Goal: Task Accomplishment & Management: Use online tool/utility

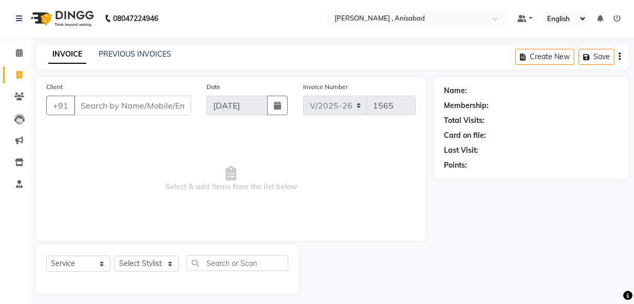
select select "6967"
select select "service"
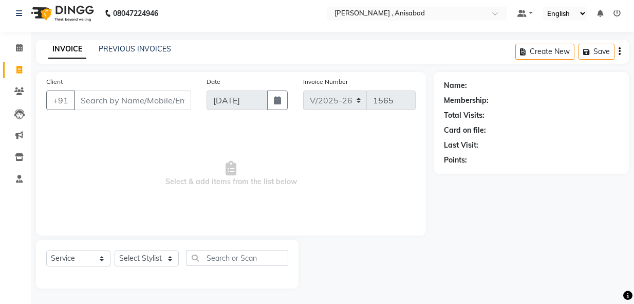
scroll to position [5, 0]
click at [171, 255] on select "Select Stylist ANIMA SINGH md [PERSON_NAME] [PERSON_NAME] [PERSON_NAME]" at bounding box center [147, 258] width 64 height 16
select select "61627"
click at [115, 250] on select "Select Stylist ANIMA SINGH md [PERSON_NAME] [PERSON_NAME] [PERSON_NAME]" at bounding box center [147, 258] width 64 height 16
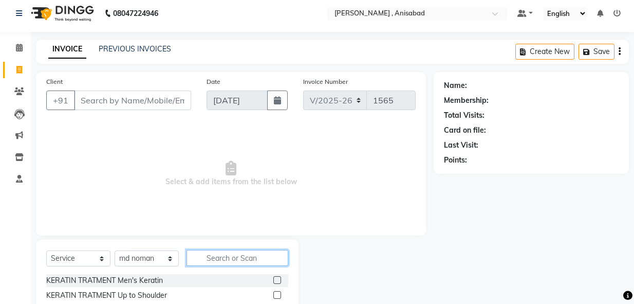
click at [212, 255] on input "text" at bounding box center [238, 258] width 102 height 16
type input "hair"
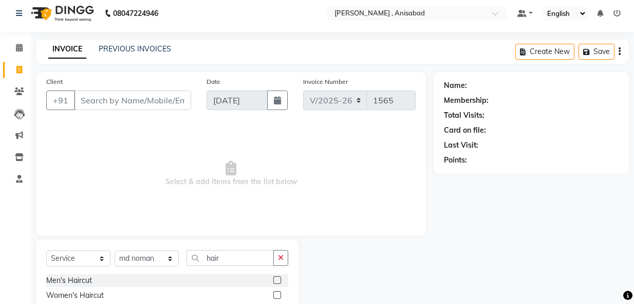
click at [273, 279] on label at bounding box center [277, 280] width 8 height 8
click at [273, 279] on input "checkbox" at bounding box center [276, 280] width 7 height 7
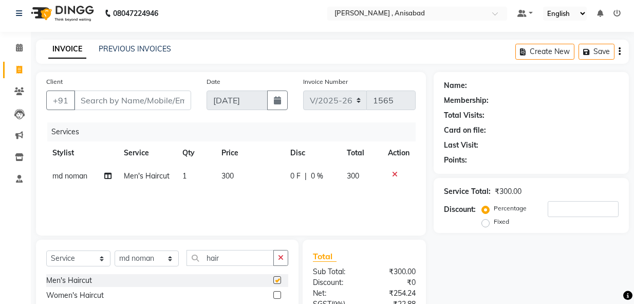
checkbox input "false"
click at [137, 102] on input "Client" at bounding box center [132, 100] width 117 height 20
type input "8"
type input "0"
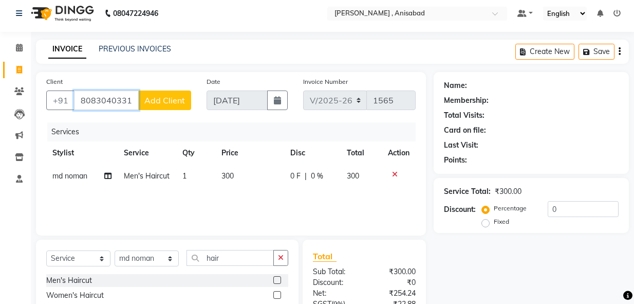
type input "8083040331"
click at [143, 99] on button "Add Client" at bounding box center [164, 100] width 53 height 20
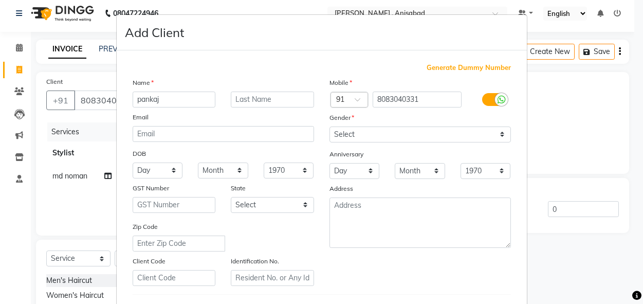
type input "pankaj"
click at [489, 135] on select "Select [DEMOGRAPHIC_DATA] [DEMOGRAPHIC_DATA] Other Prefer Not To Say" at bounding box center [420, 134] width 181 height 16
select select "[DEMOGRAPHIC_DATA]"
click at [330, 126] on select "Select [DEMOGRAPHIC_DATA] [DEMOGRAPHIC_DATA] Other Prefer Not To Say" at bounding box center [420, 134] width 181 height 16
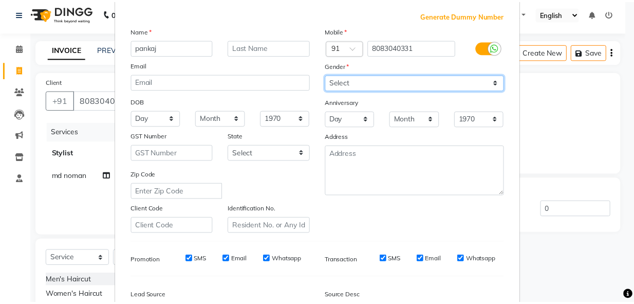
scroll to position [171, 0]
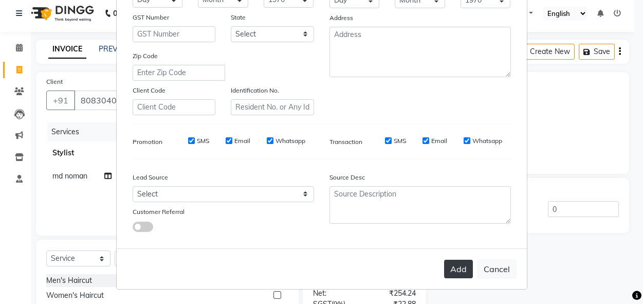
click at [459, 271] on button "Add" at bounding box center [458, 269] width 29 height 19
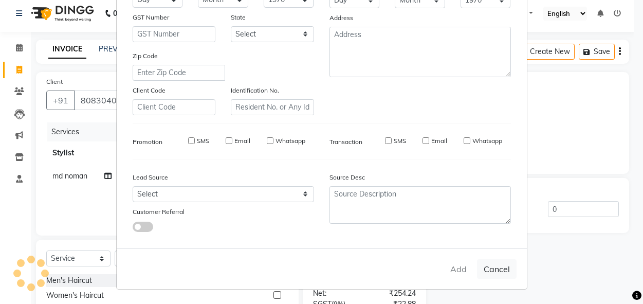
type input "80******31"
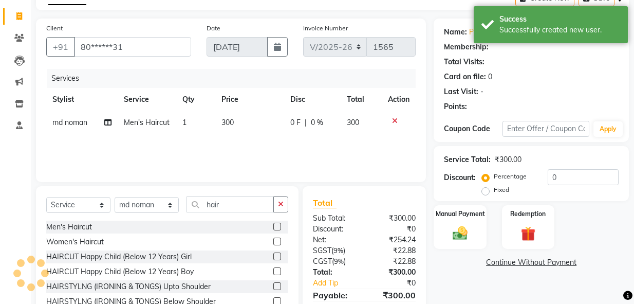
scroll to position [108, 0]
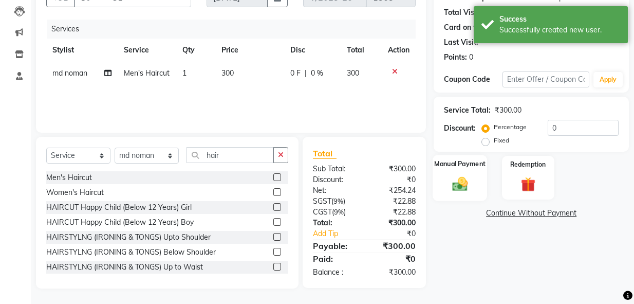
click at [457, 187] on img at bounding box center [460, 183] width 25 height 17
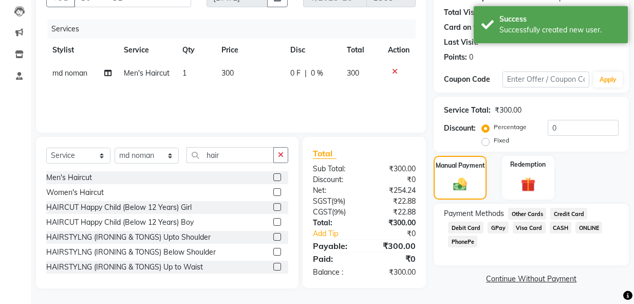
click at [495, 228] on span "GPay" at bounding box center [498, 228] width 21 height 12
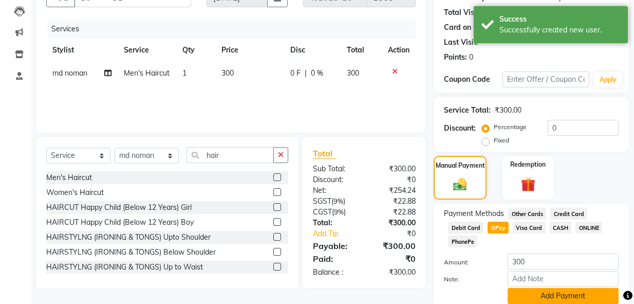
click at [556, 299] on button "Add Payment" at bounding box center [563, 296] width 111 height 16
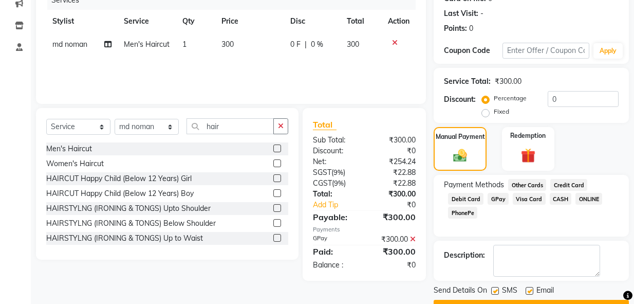
scroll to position [164, 0]
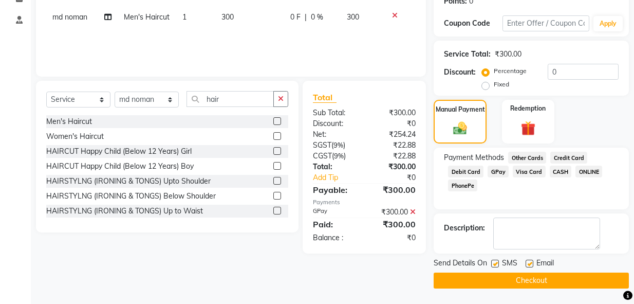
click at [557, 284] on button "Checkout" at bounding box center [531, 280] width 195 height 16
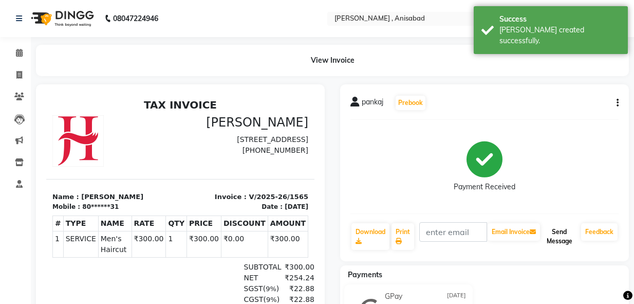
click at [562, 235] on button "Send Message" at bounding box center [559, 236] width 35 height 27
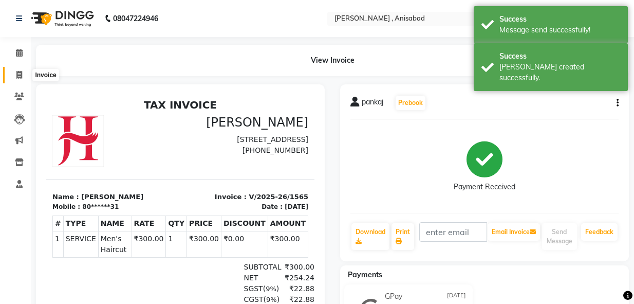
click at [19, 76] on icon at bounding box center [19, 75] width 6 height 8
select select "service"
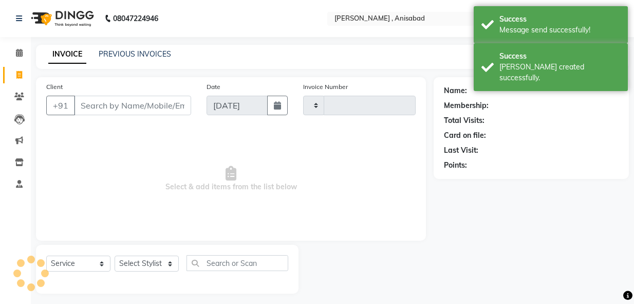
scroll to position [5, 0]
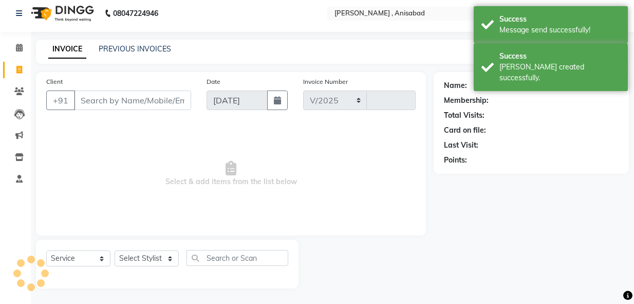
select select "6967"
type input "1566"
